Goal: Check status

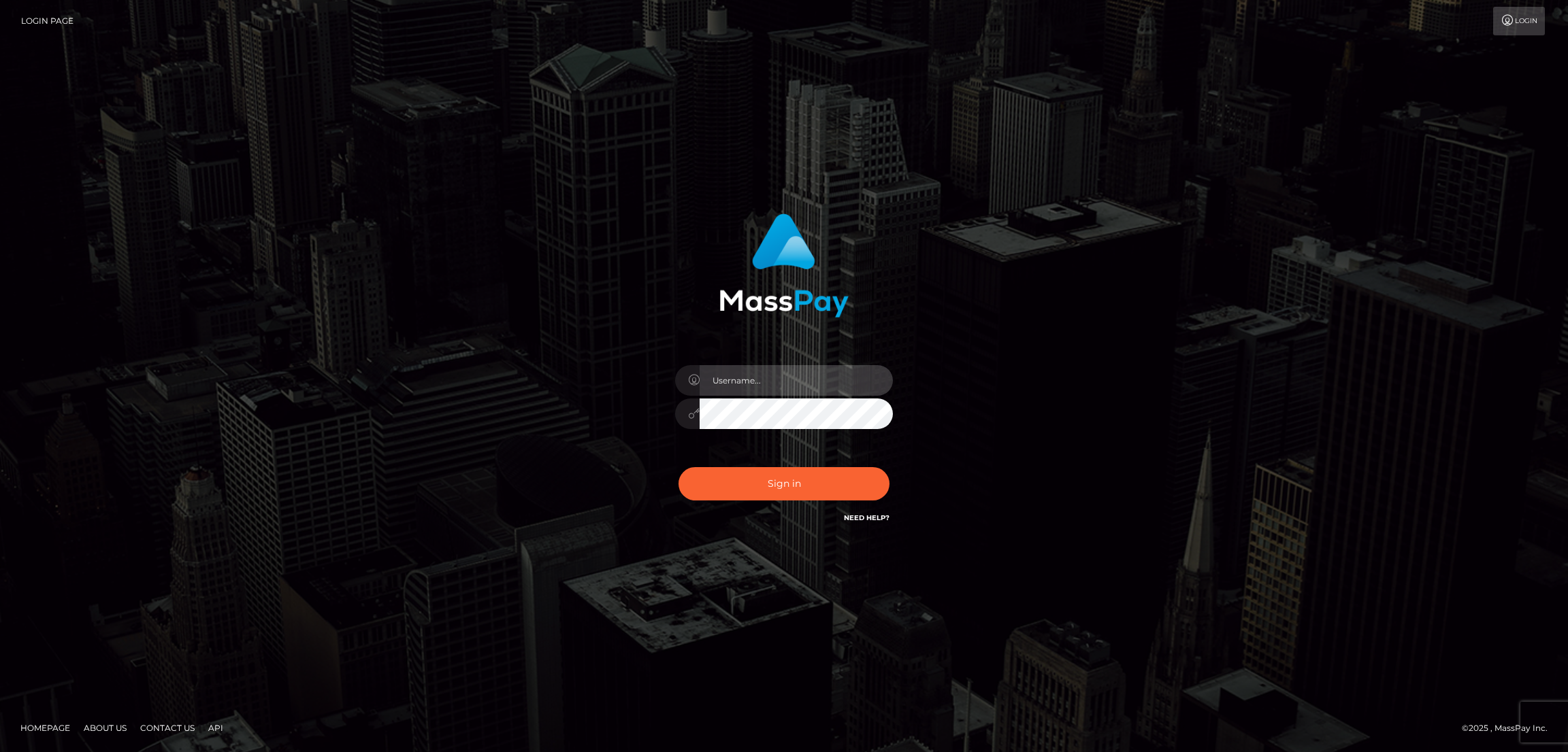
type input "by.es2"
click at [774, 492] on button "Sign in" at bounding box center [784, 484] width 211 height 33
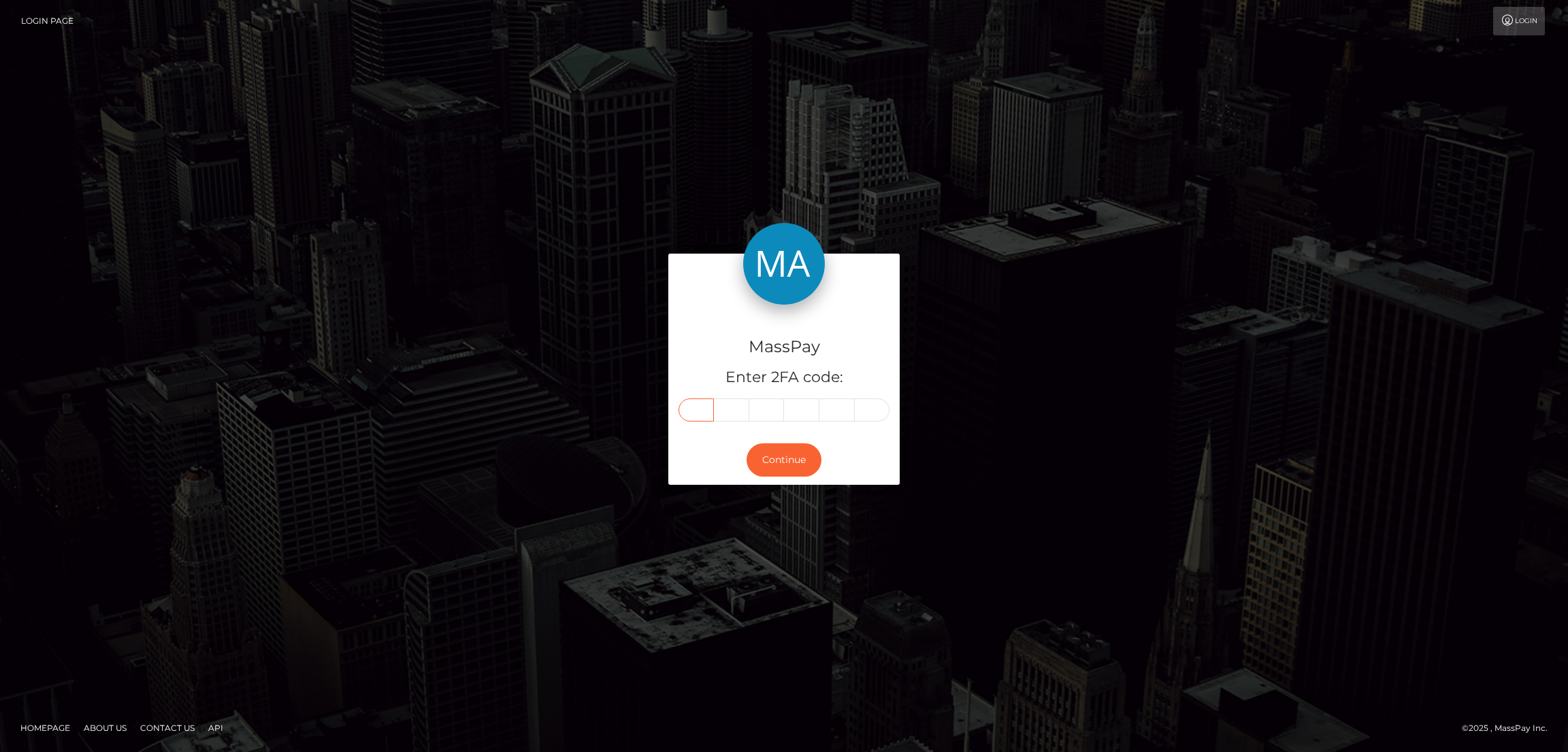
click at [696, 412] on input "text" at bounding box center [696, 410] width 35 height 23
paste input "6"
type input "6"
type input "4"
type input "0"
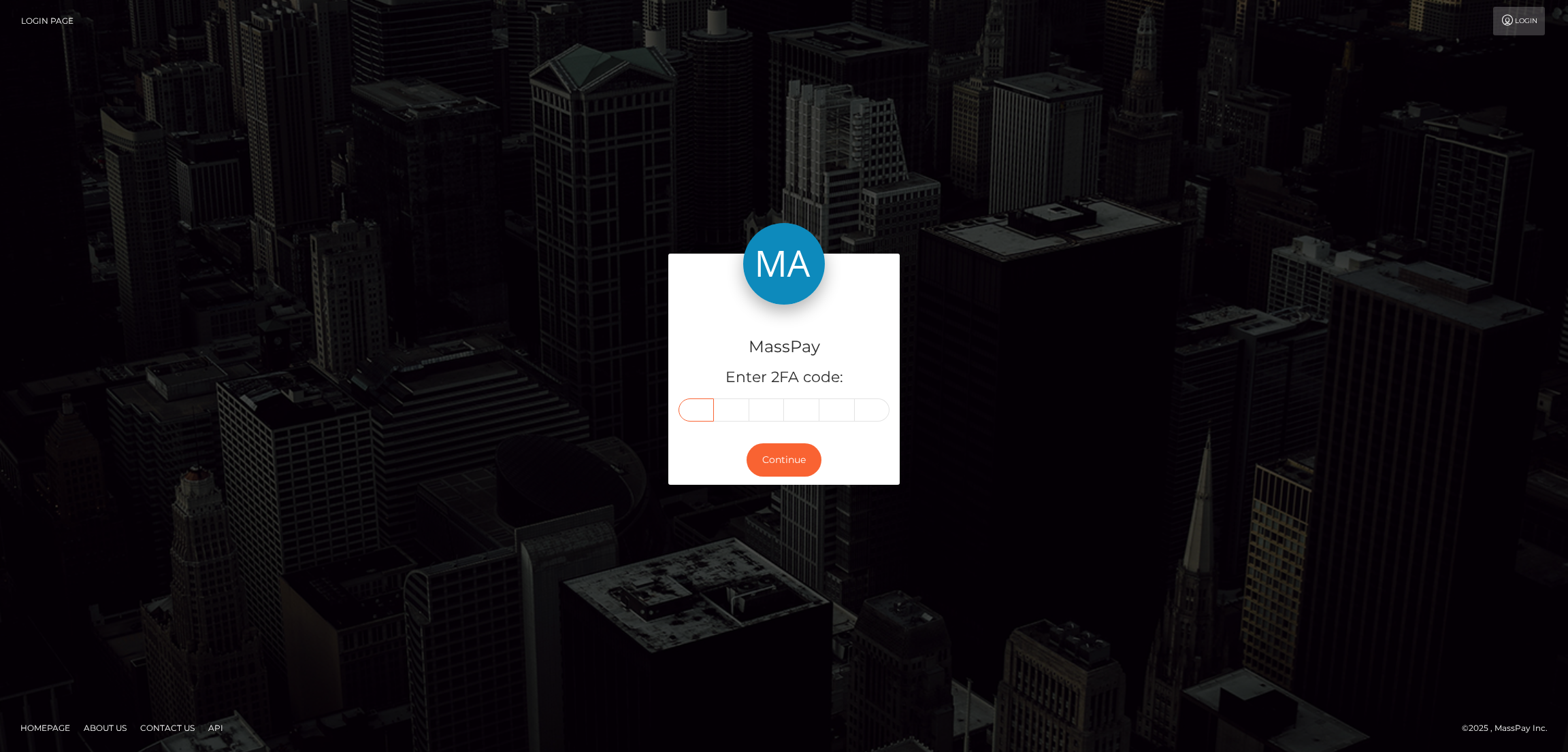
type input "9"
type input "4"
type input "0"
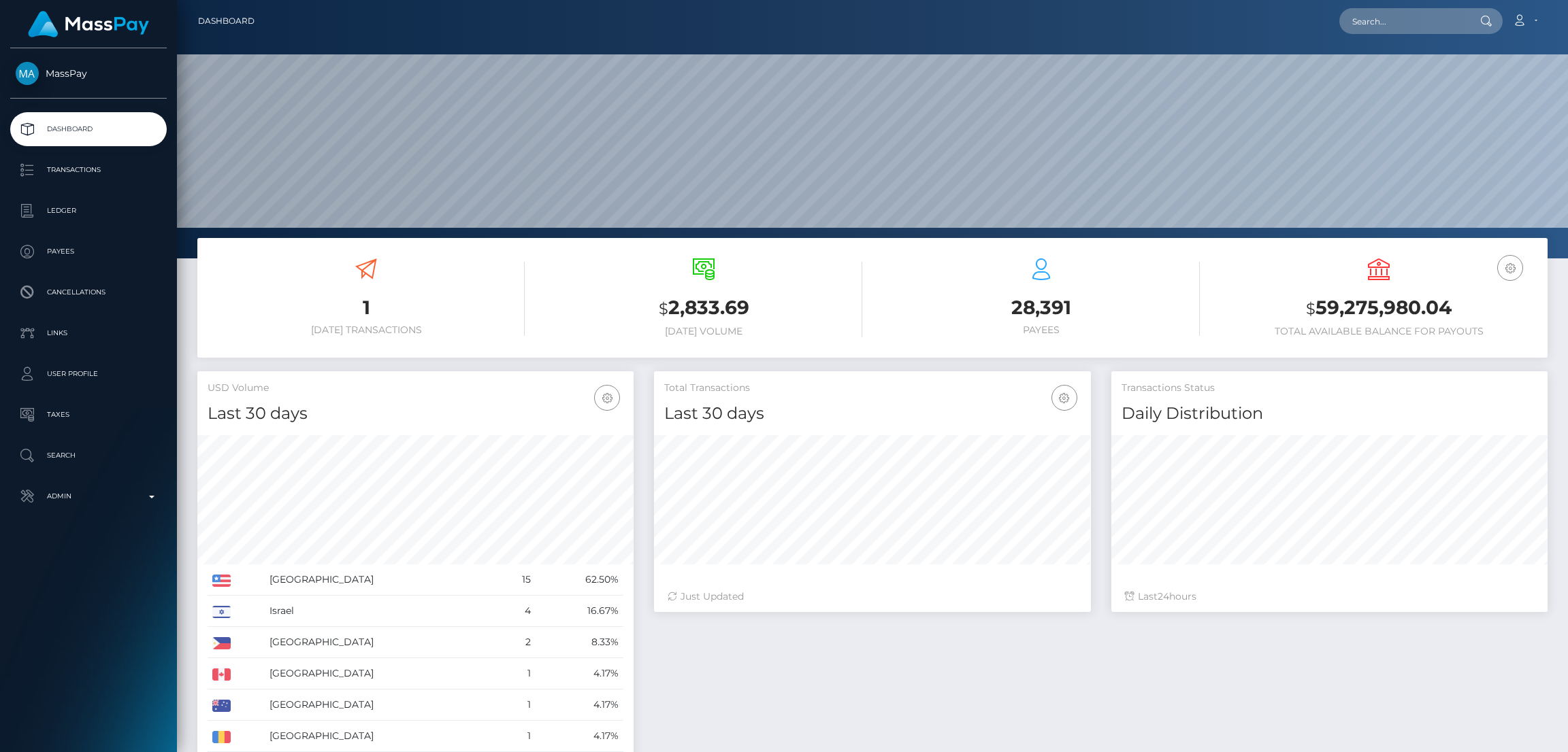
scroll to position [241, 436]
click at [1395, 21] on input "text" at bounding box center [1403, 21] width 128 height 26
paste input "benjaminmireles16@gmail.com"
type input "benjaminmireles16@gmail.com"
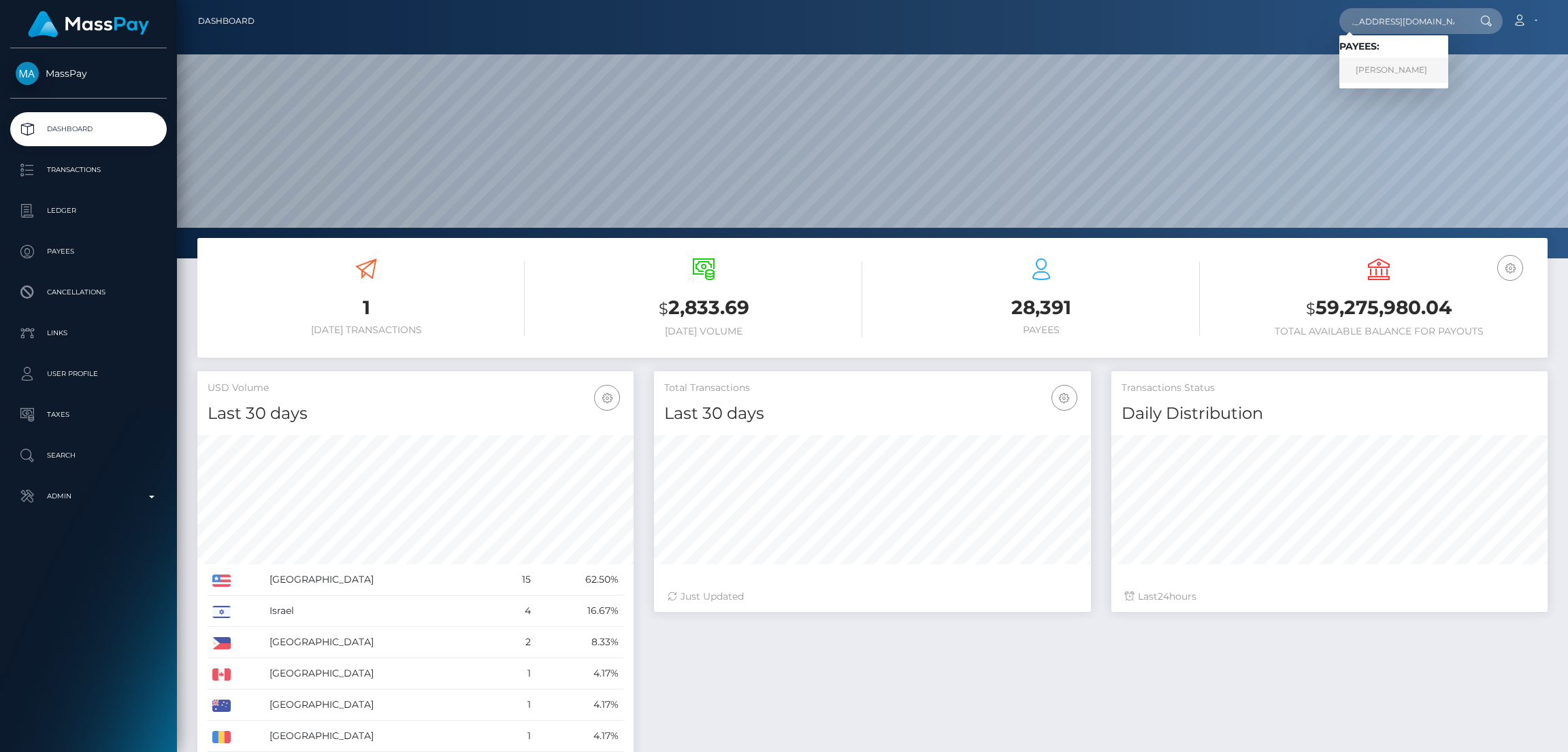
click at [1382, 65] on link "Benjamin Mireles Jr" at bounding box center [1393, 70] width 109 height 25
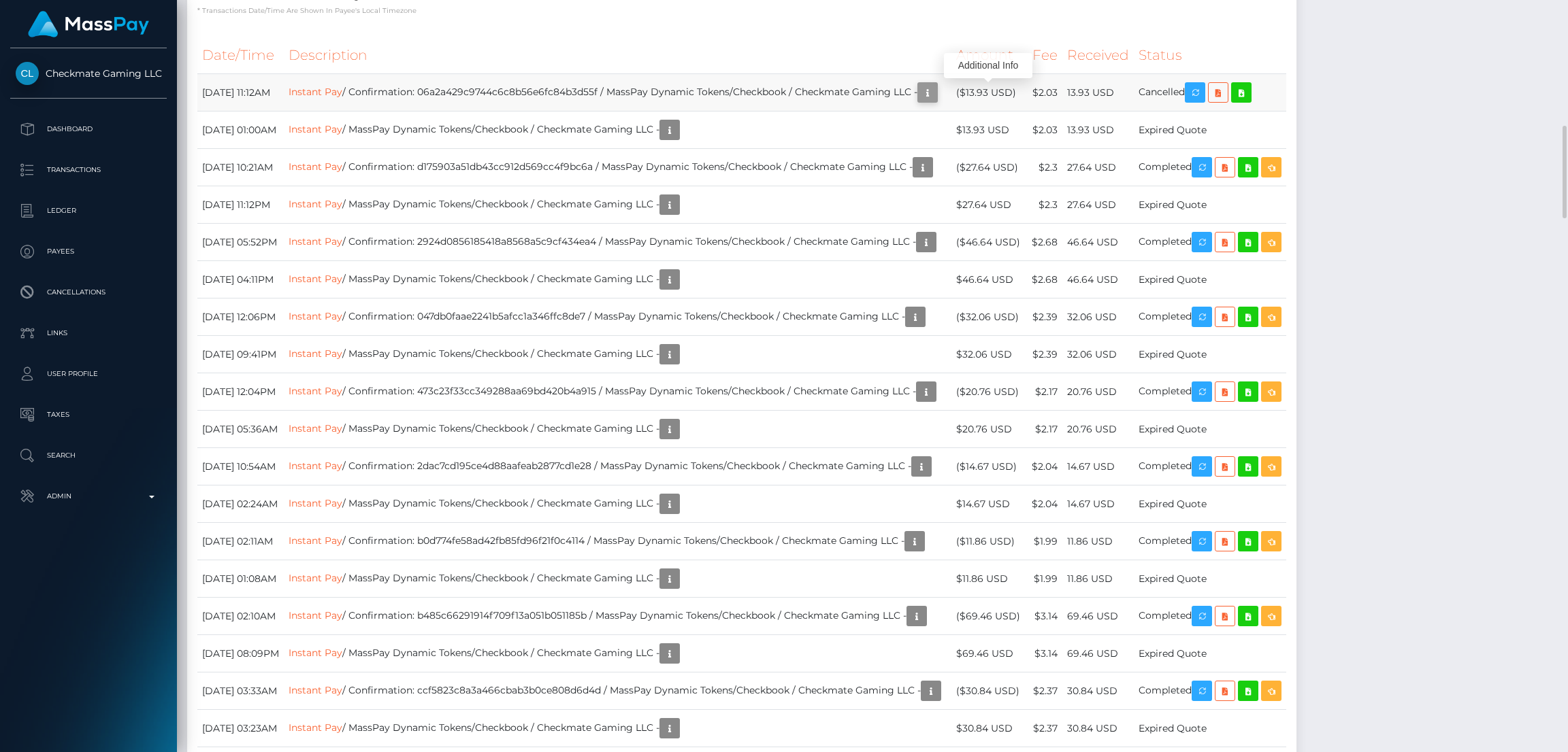
scroll to position [162, 436]
drag, startPoint x: 854, startPoint y: 90, endPoint x: 966, endPoint y: 90, distance: 112.0
click at [952, 90] on td "Instant Pay / Confirmation: 06a2a429c9744c6c8b56e6fc84b3d55f / MassPay Dynamic …" at bounding box center [617, 93] width 668 height 38
copy td "Checkmate Gaming LLC"
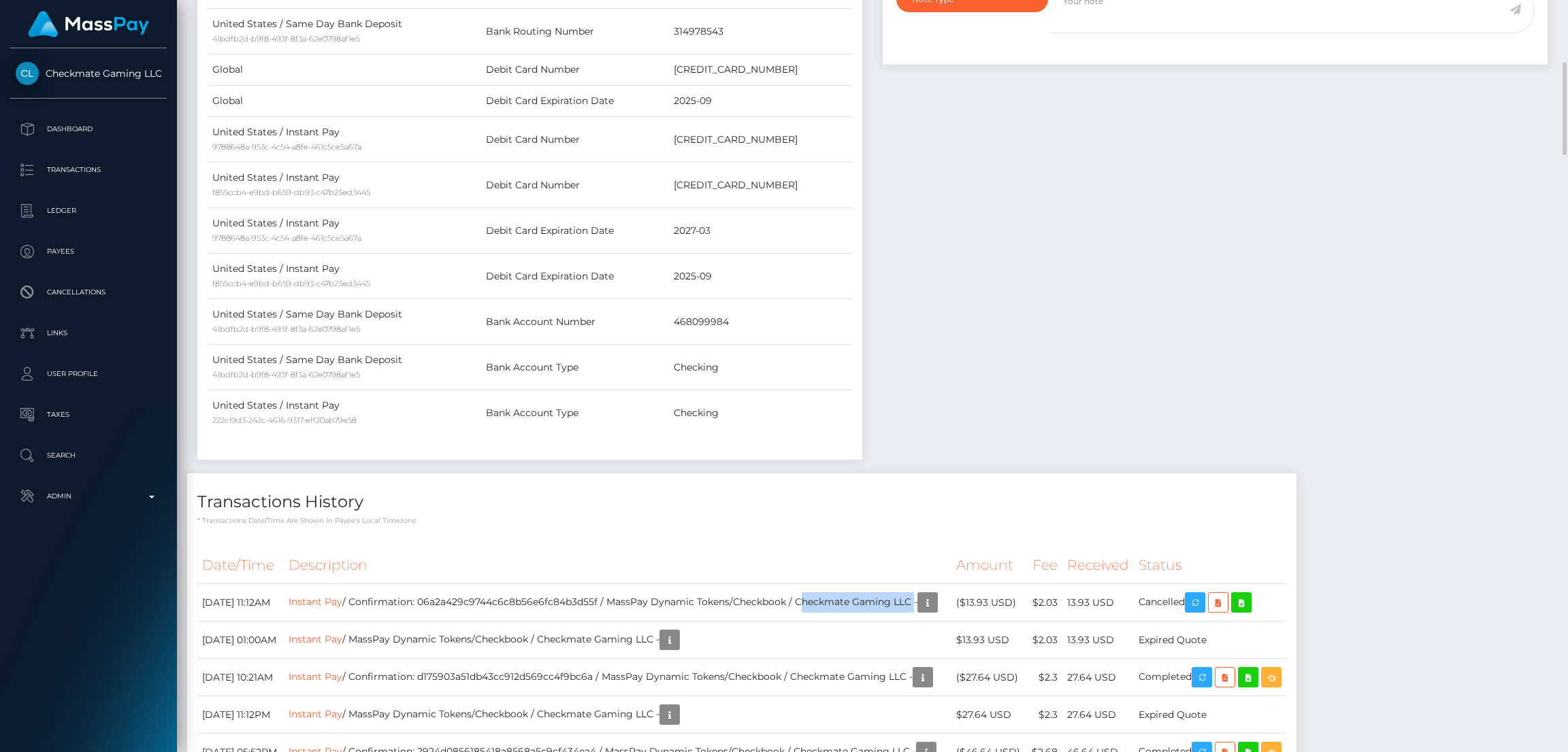
scroll to position [0, 0]
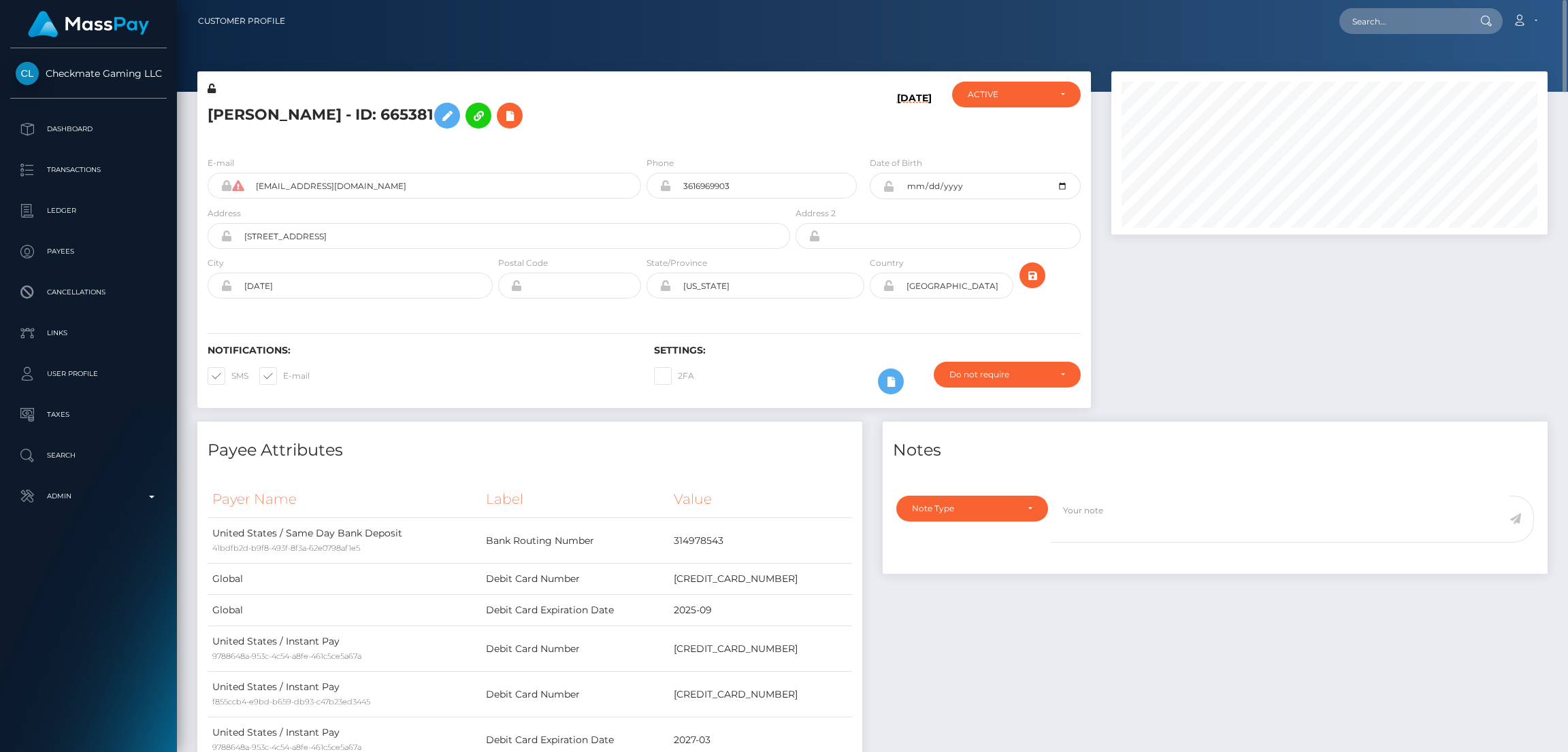
click at [277, 115] on h5 "Benjamin Mireles Jr - ID: 665381" at bounding box center [495, 115] width 575 height 40
copy h5 "Benjamin Mireles Jr - ID: 665381"
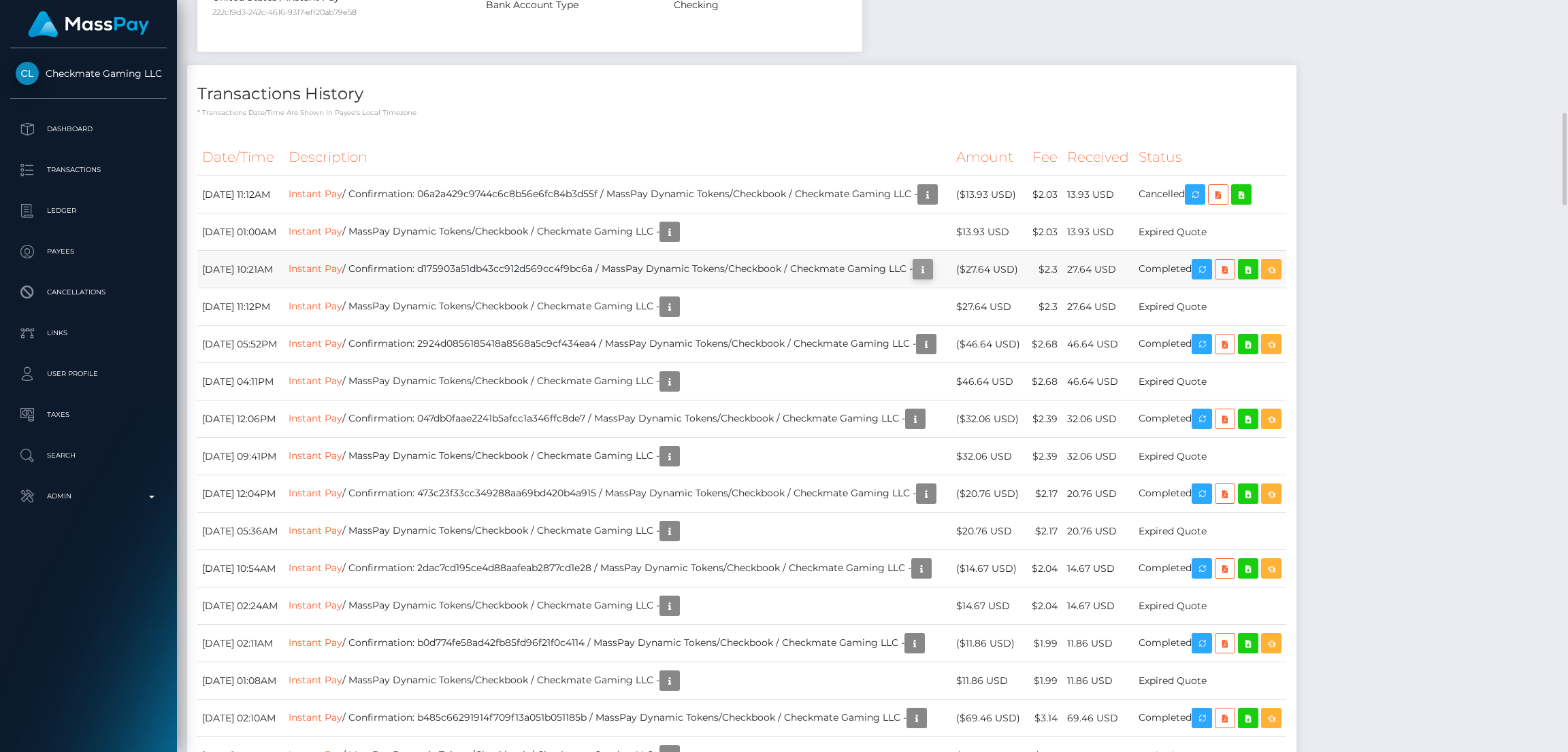
scroll to position [162, 436]
click at [931, 270] on icon "button" at bounding box center [923, 269] width 16 height 17
click at [977, 246] on div "Additional Info" at bounding box center [983, 242] width 88 height 25
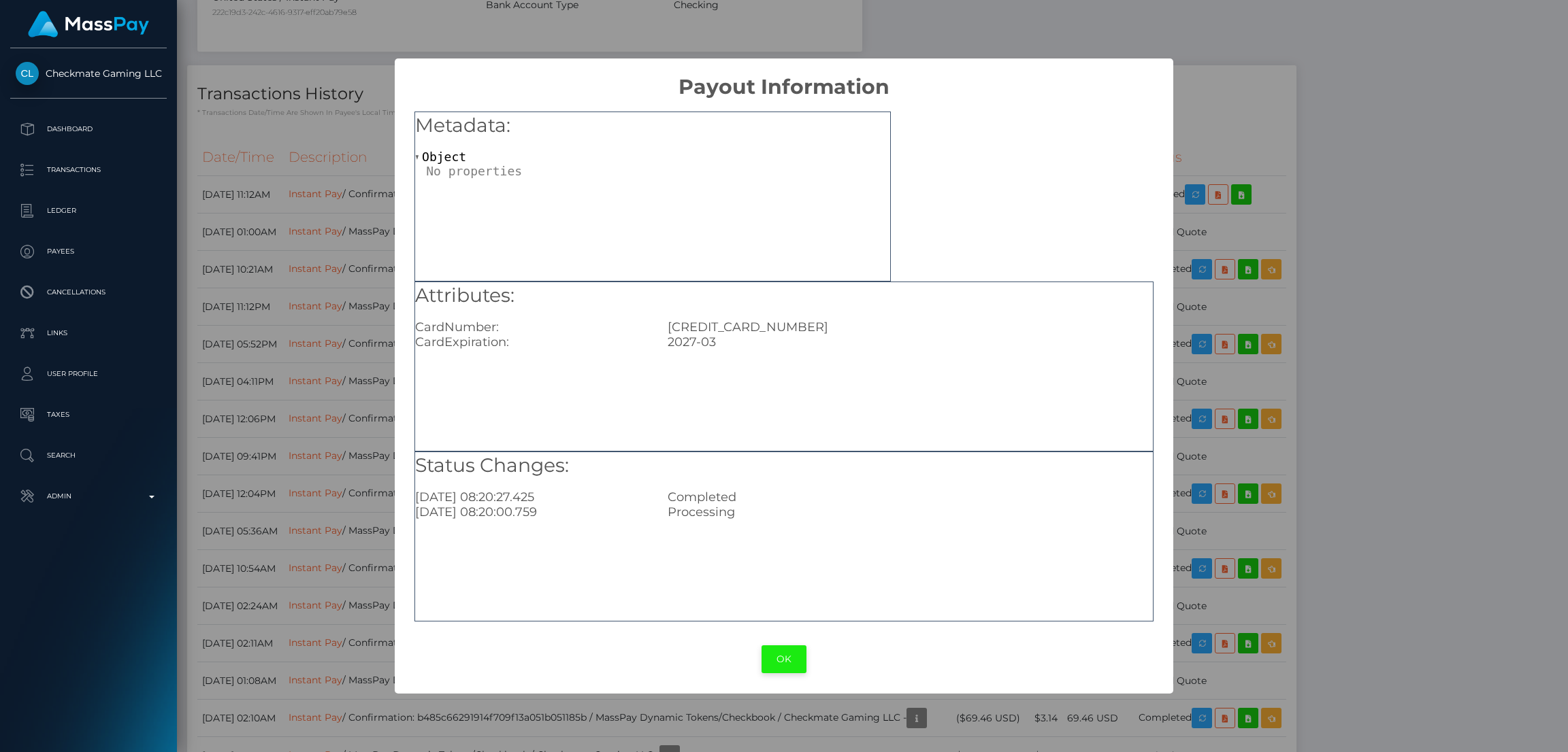
click at [779, 659] on button "OK" at bounding box center [784, 659] width 45 height 28
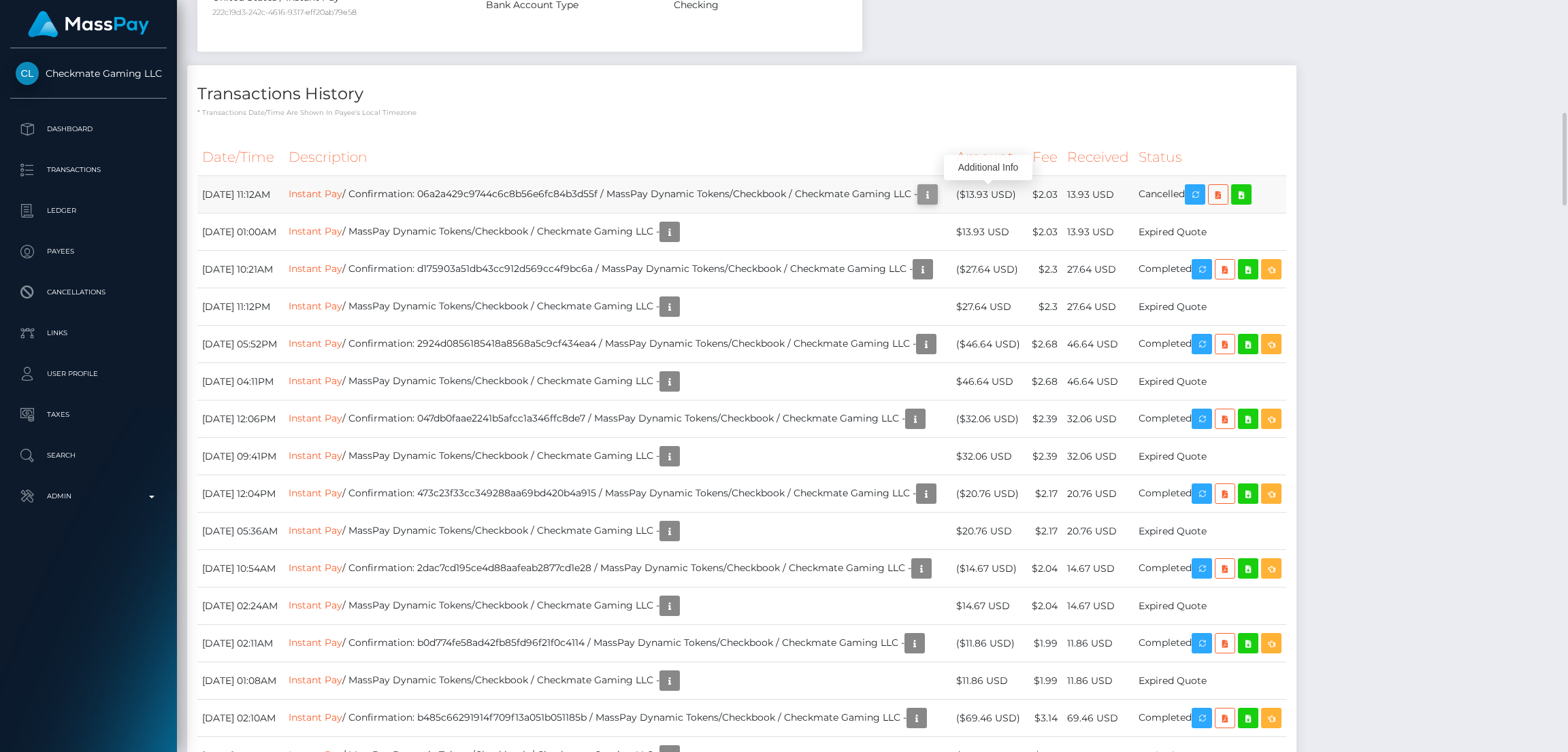
click at [935, 198] on icon "button" at bounding box center [927, 195] width 16 height 17
click at [977, 165] on div "Additional Info" at bounding box center [988, 168] width 88 height 25
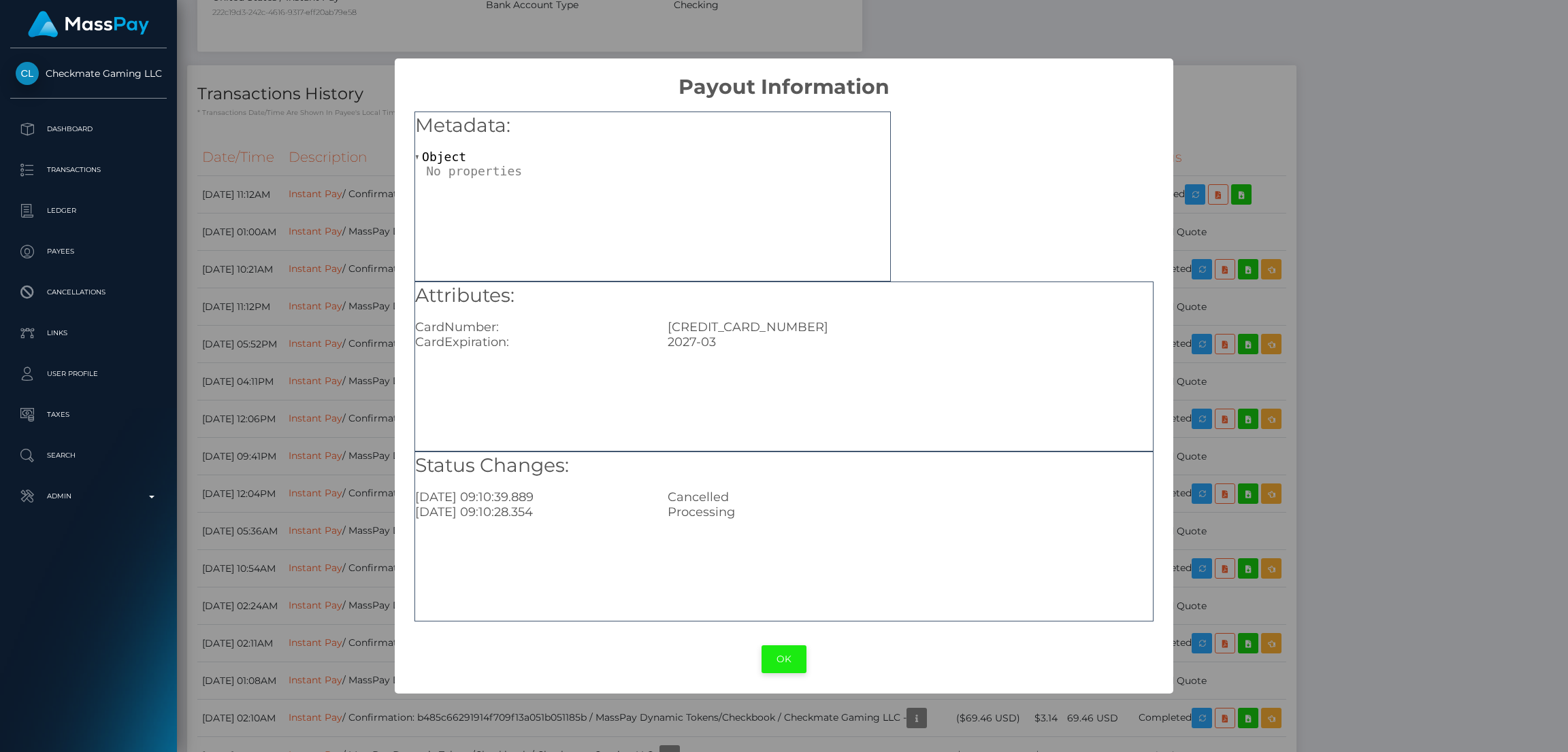
click at [789, 653] on button "OK" at bounding box center [784, 659] width 45 height 28
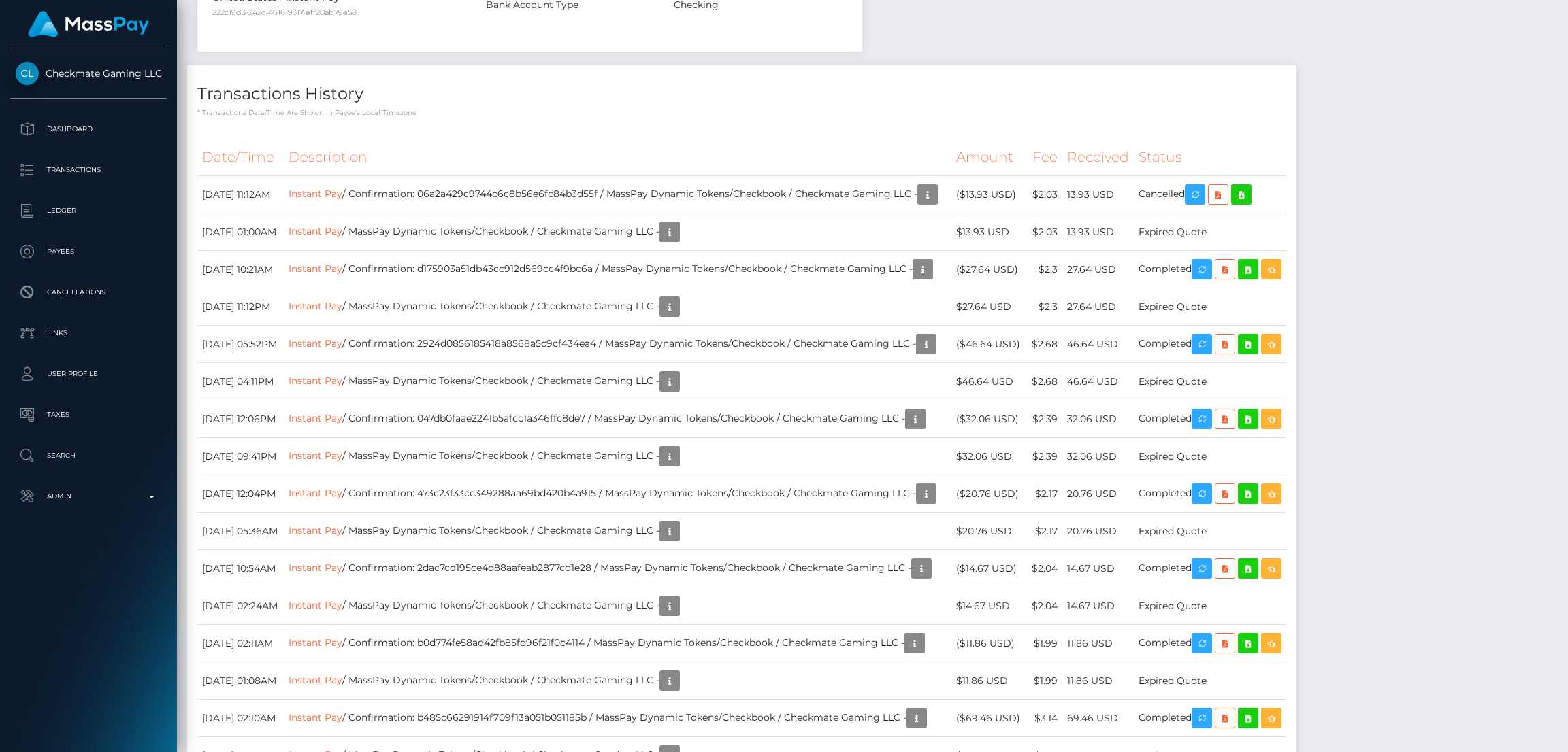
click at [977, 165] on div "Additional Info" at bounding box center [988, 168] width 88 height 25
click at [935, 193] on icon "button" at bounding box center [927, 195] width 16 height 17
click at [985, 174] on div "Additional Info" at bounding box center [988, 168] width 88 height 25
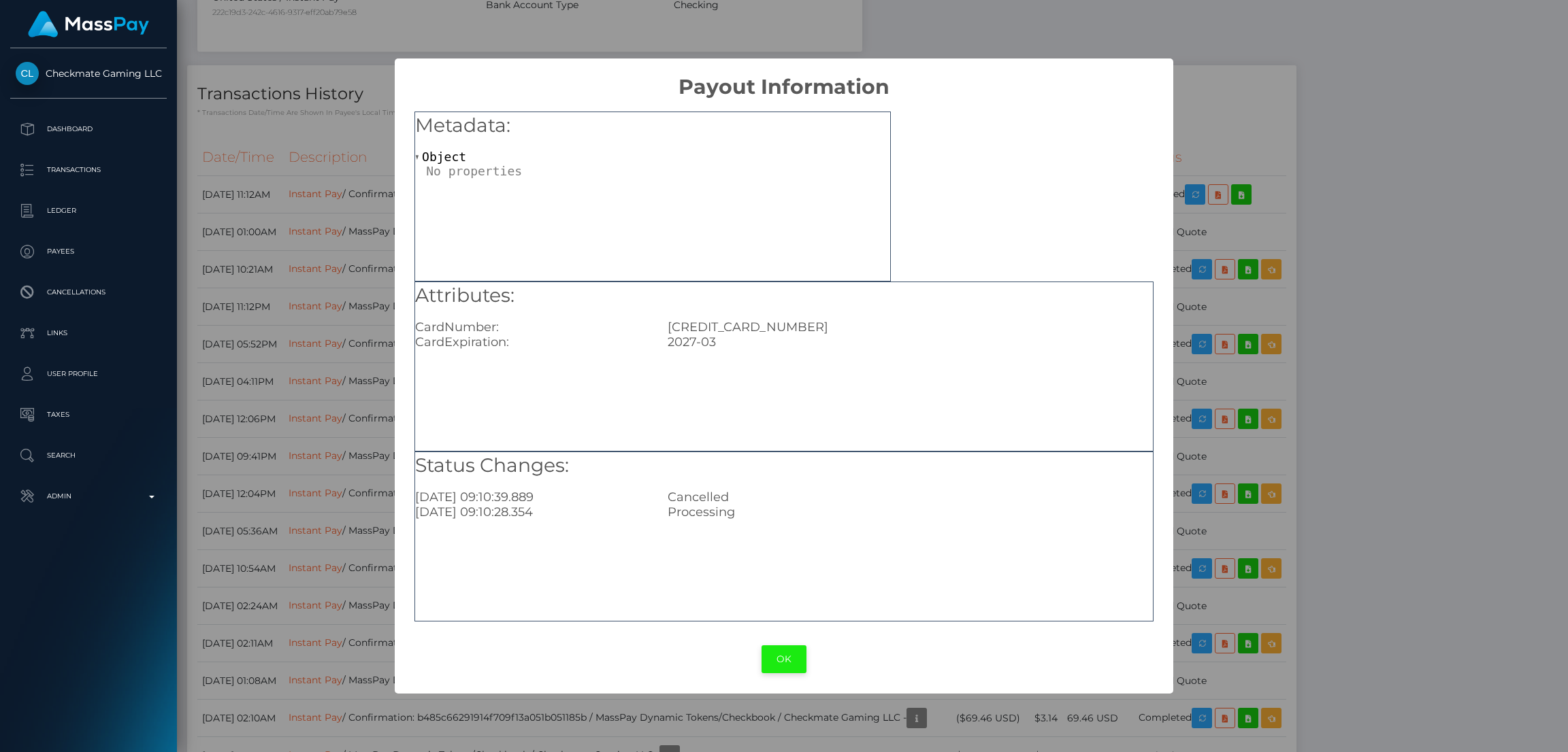
click at [794, 662] on button "OK" at bounding box center [784, 659] width 45 height 28
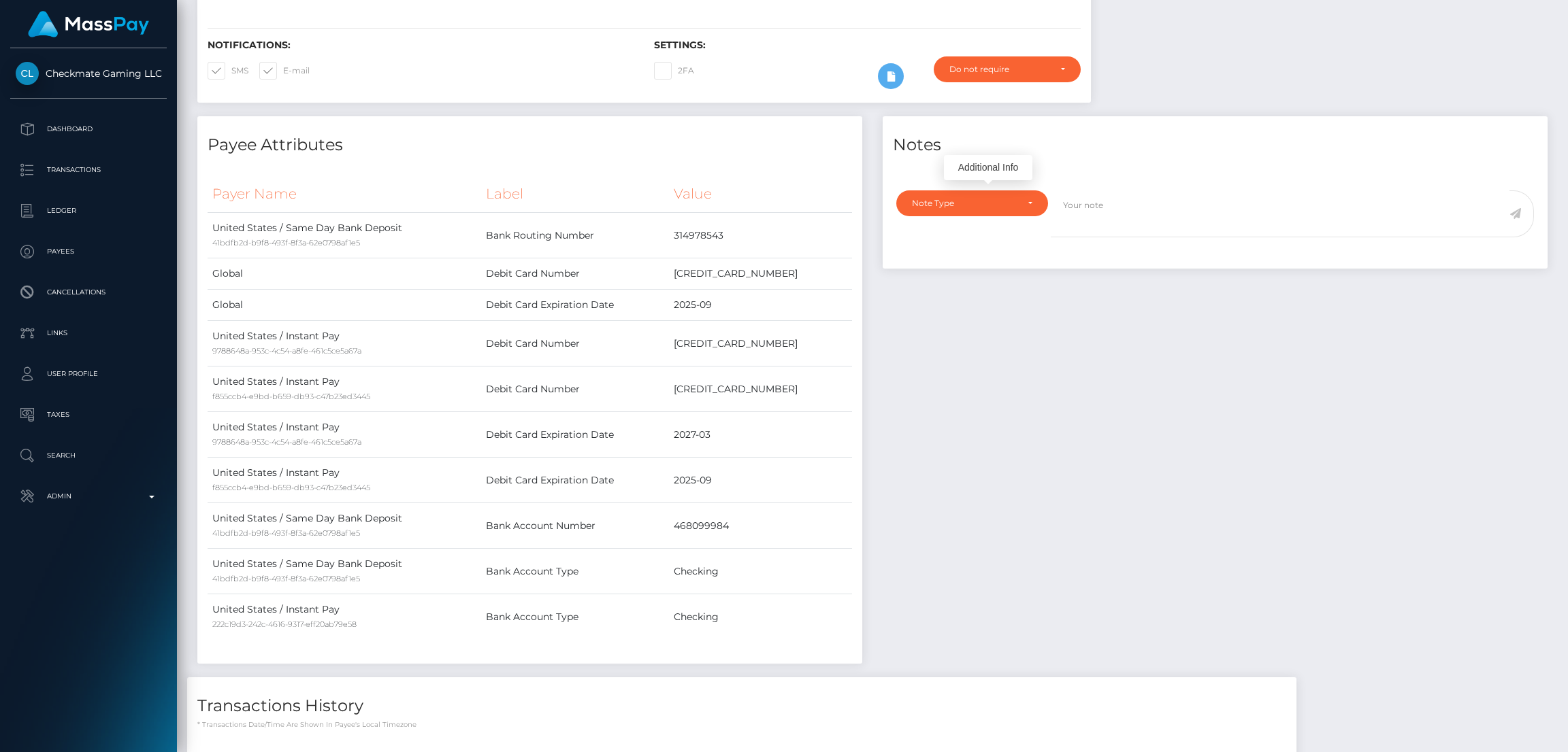
scroll to position [0, 0]
